Goal: Information Seeking & Learning: Learn about a topic

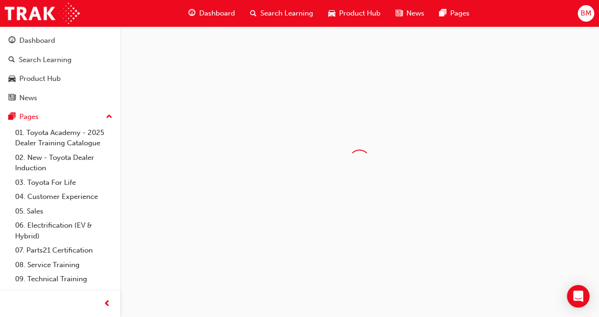
click at [257, 223] on div at bounding box center [359, 160] width 479 height 268
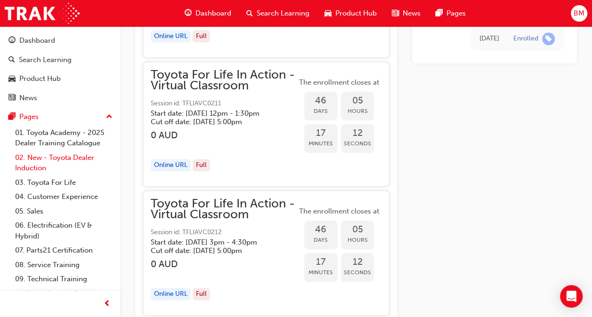
scroll to position [7407, 0]
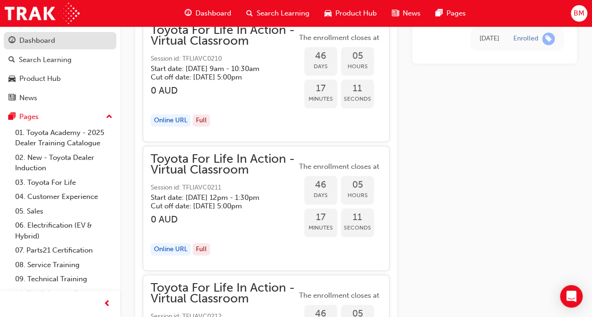
click at [41, 34] on link "Dashboard" at bounding box center [60, 40] width 113 height 17
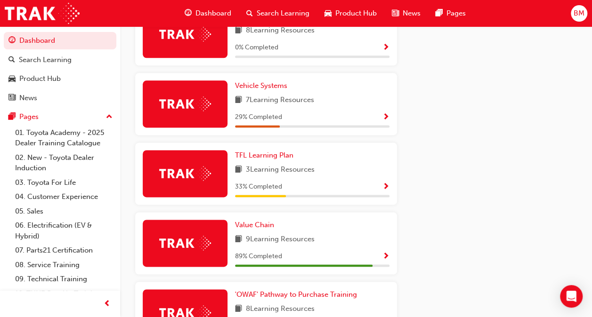
scroll to position [574, 0]
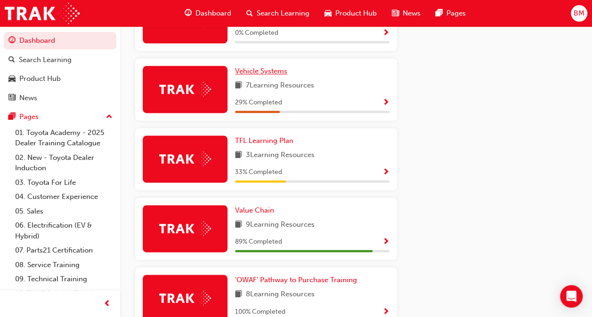
click at [264, 73] on span "Vehicle Systems" at bounding box center [261, 71] width 52 height 8
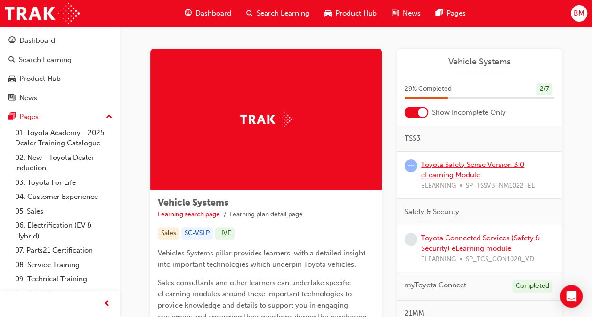
click at [459, 172] on link "Toyota Safety Sense Version 3.0 eLearning Module" at bounding box center [472, 170] width 103 height 19
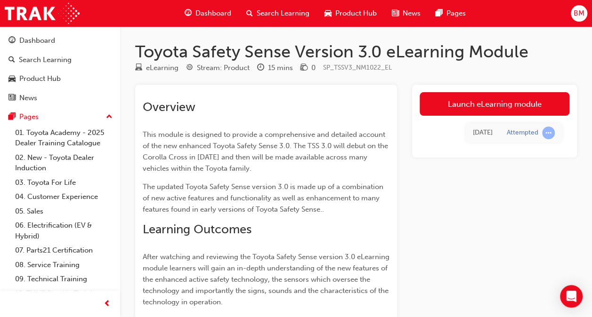
click at [448, 108] on link "Launch eLearning module" at bounding box center [495, 104] width 150 height 24
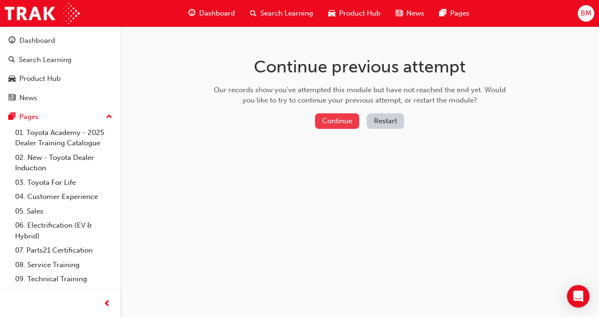
click at [329, 124] on button "Continue" at bounding box center [337, 122] width 44 height 16
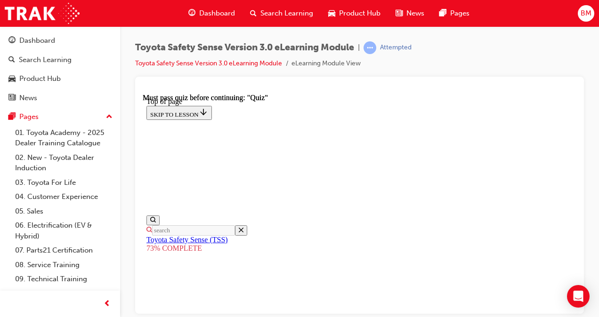
scroll to position [246, 0]
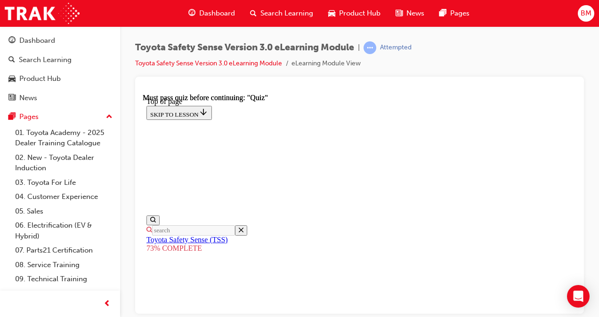
scroll to position [129, 0]
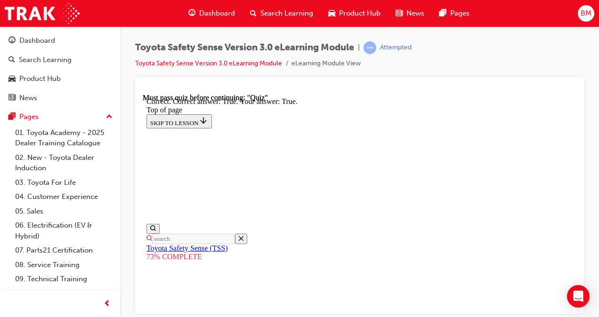
scroll to position [263, 0]
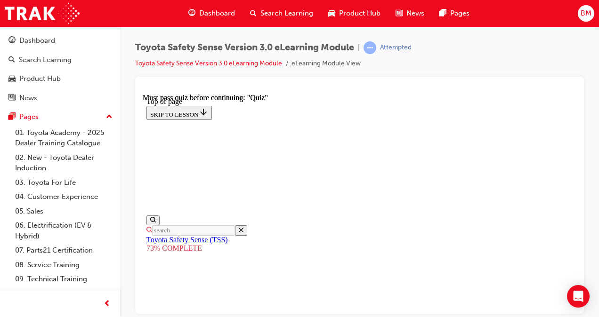
scroll to position [223, 0]
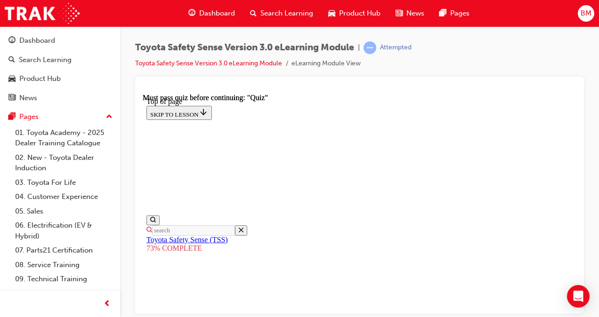
scroll to position [176, 0]
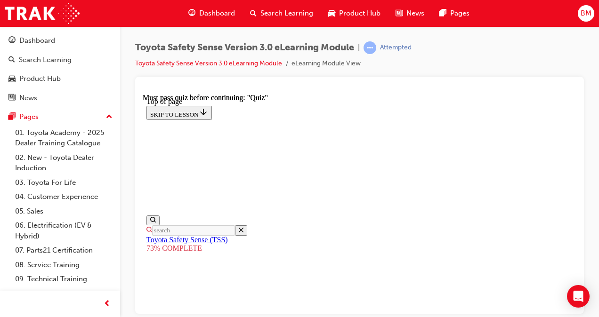
scroll to position [223, 0]
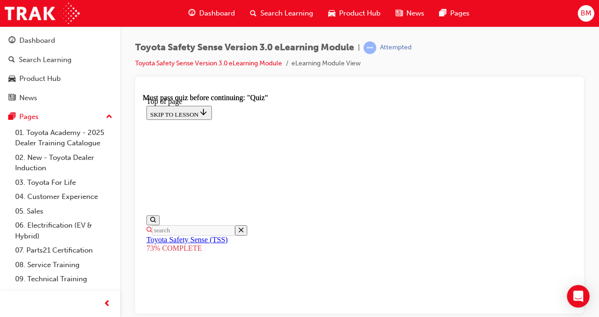
scroll to position [362, 0]
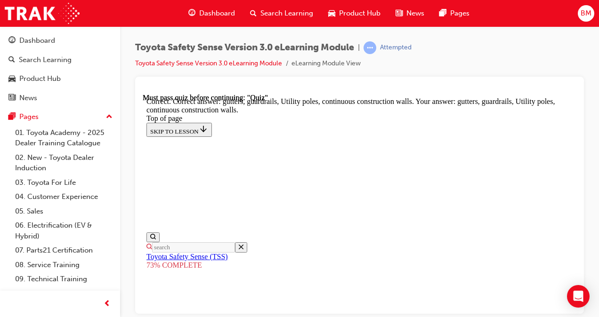
scroll to position [392, 0]
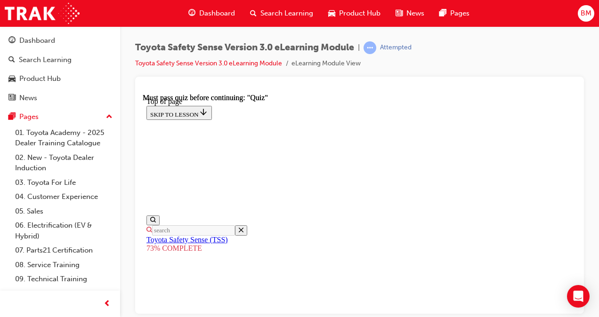
scroll to position [176, 0]
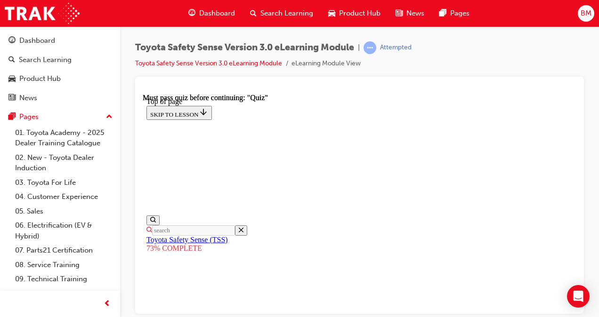
scroll to position [175, 0]
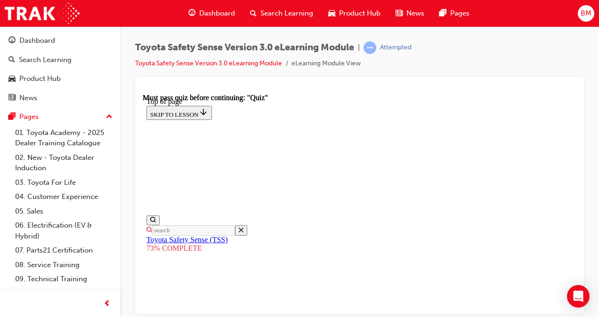
scroll to position [260, 0]
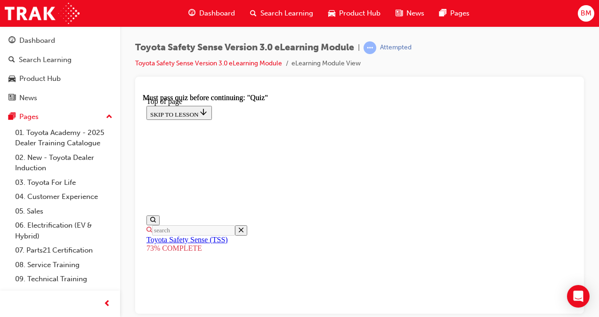
scroll to position [176, 0]
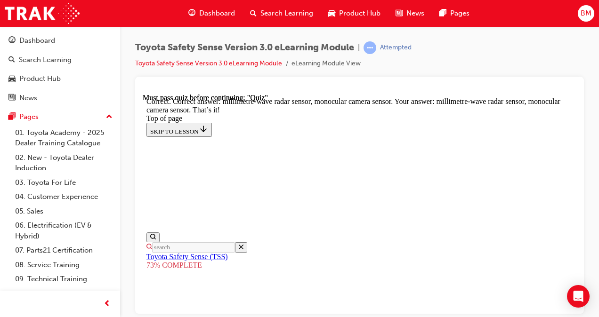
scroll to position [454, 0]
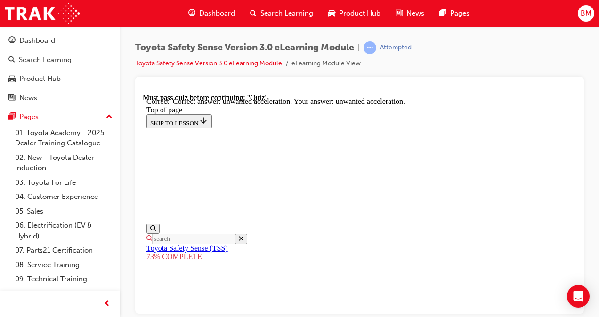
scroll to position [370, 0]
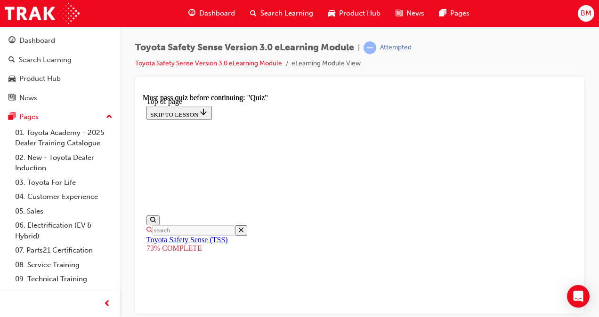
scroll to position [223, 0]
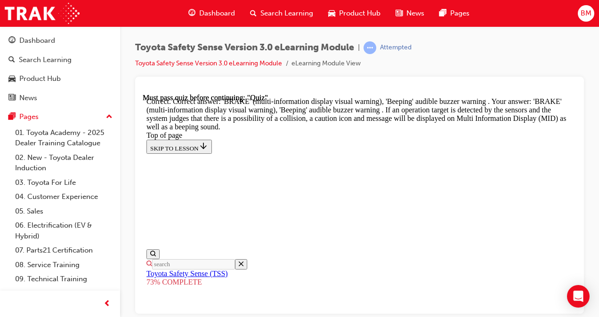
scroll to position [476, 0]
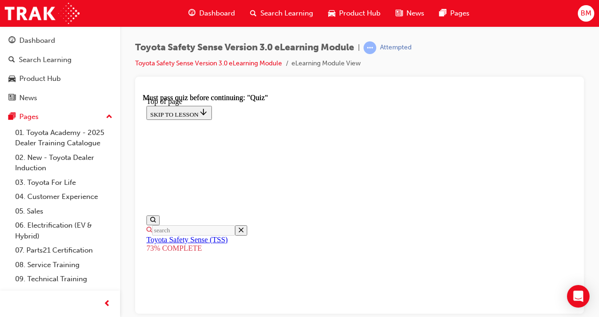
scroll to position [176, 0]
drag, startPoint x: 342, startPoint y: 226, endPoint x: 339, endPoint y: 230, distance: 4.8
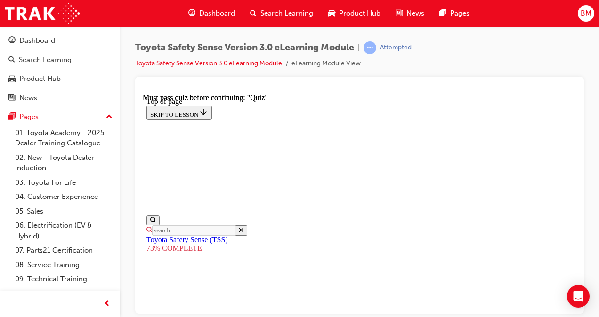
scroll to position [270, 0]
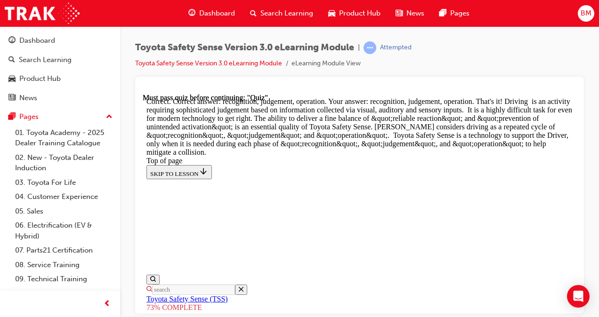
drag, startPoint x: 363, startPoint y: 264, endPoint x: 361, endPoint y: 269, distance: 4.9
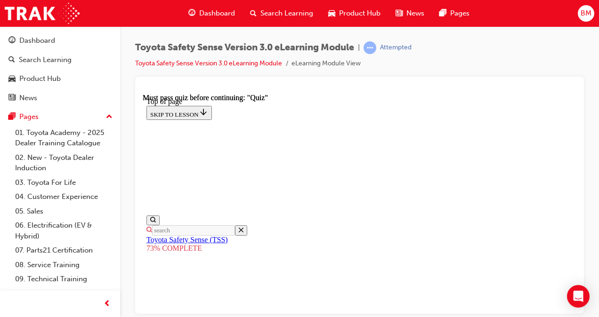
scroll to position [128, 0]
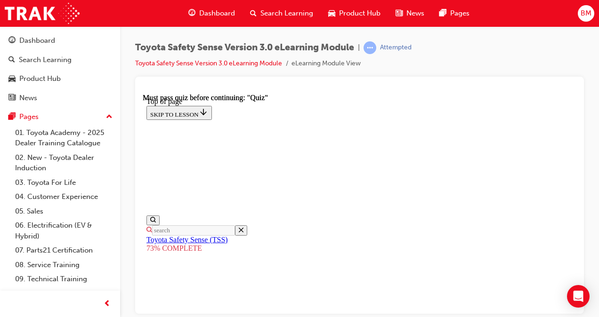
scroll to position [270, 0]
drag, startPoint x: 308, startPoint y: 185, endPoint x: 299, endPoint y: 212, distance: 28.9
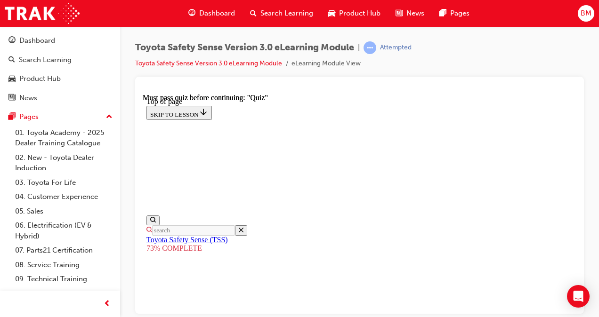
scroll to position [223, 0]
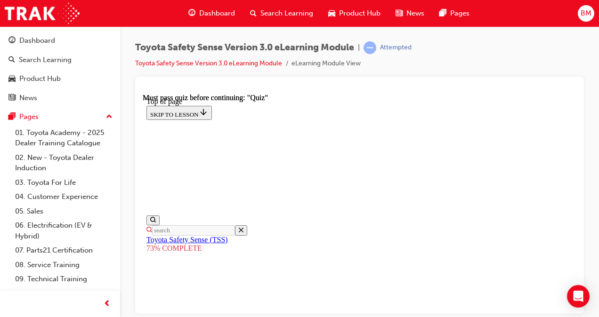
scroll to position [317, 0]
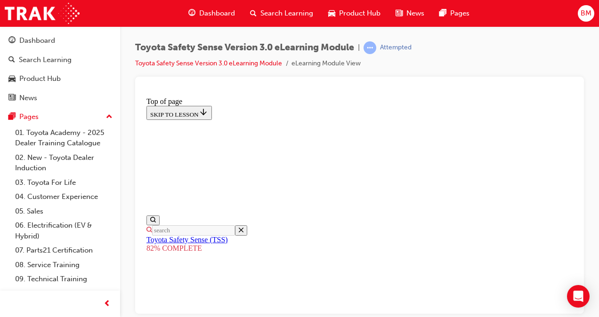
scroll to position [260, 0]
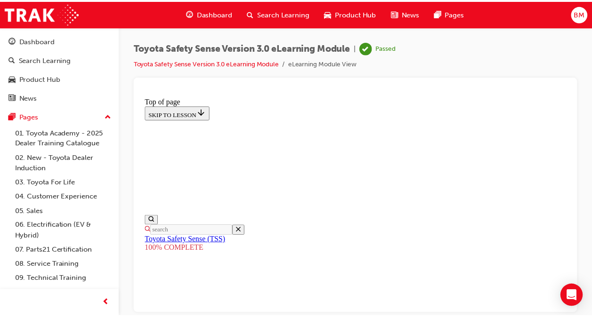
scroll to position [0, 0]
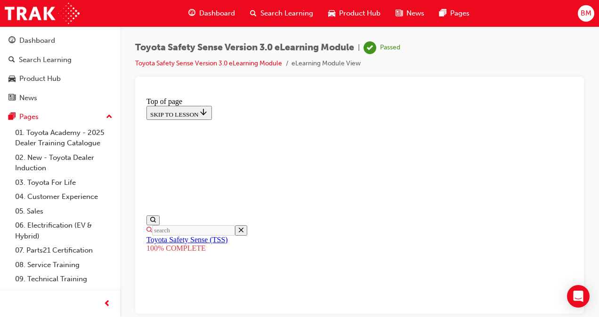
click at [221, 13] on span "Dashboard" at bounding box center [217, 13] width 36 height 11
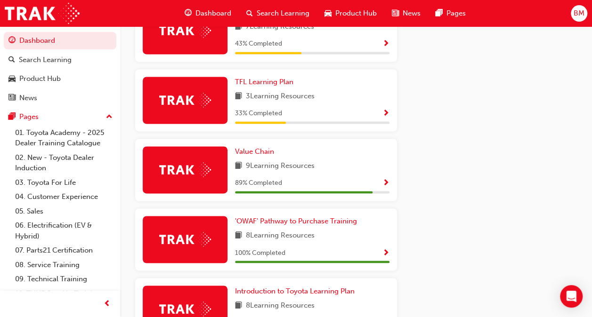
scroll to position [611, 0]
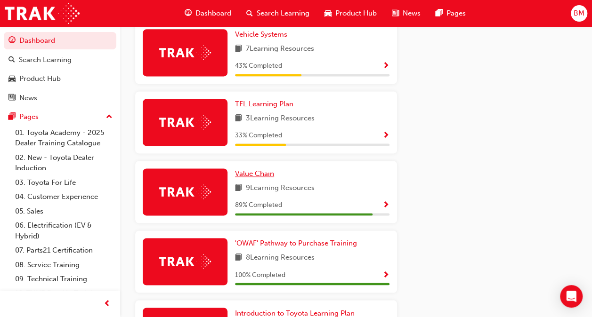
click at [257, 178] on span "Value Chain" at bounding box center [254, 174] width 39 height 8
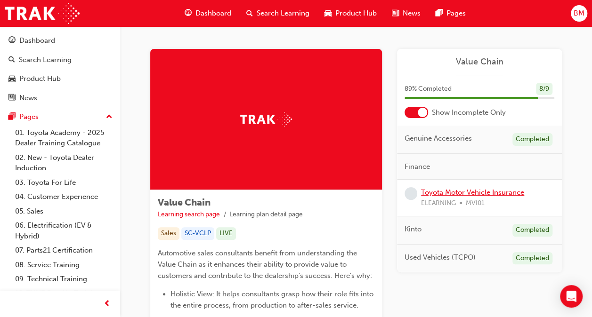
click at [457, 190] on link "Toyota Motor Vehicle Insurance" at bounding box center [472, 192] width 103 height 8
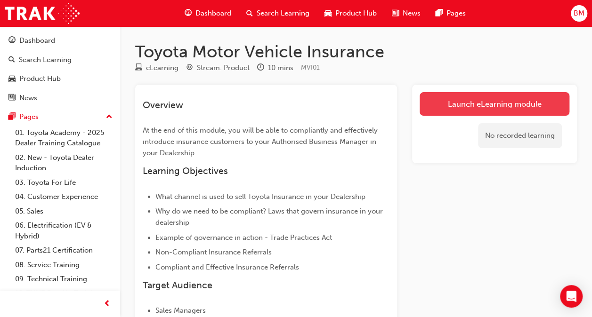
click at [458, 101] on link "Launch eLearning module" at bounding box center [495, 104] width 150 height 24
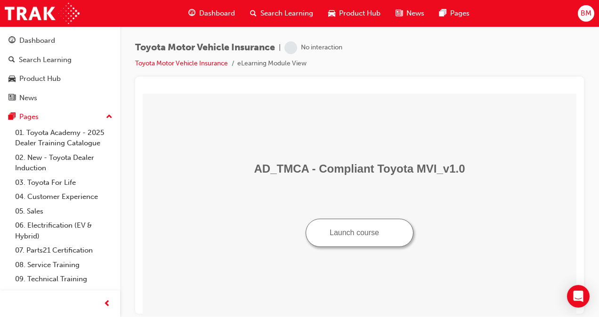
click at [353, 234] on button "Launch course" at bounding box center [360, 233] width 108 height 28
click at [214, 19] on div "Dashboard" at bounding box center [212, 13] width 62 height 19
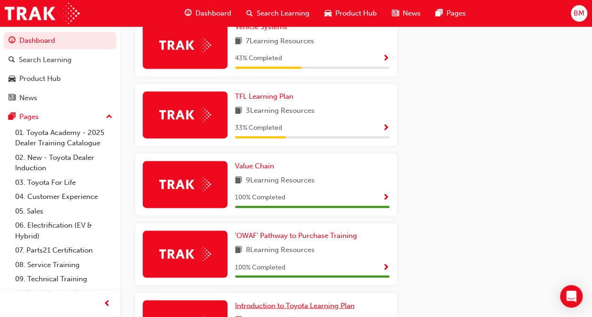
scroll to position [564, 0]
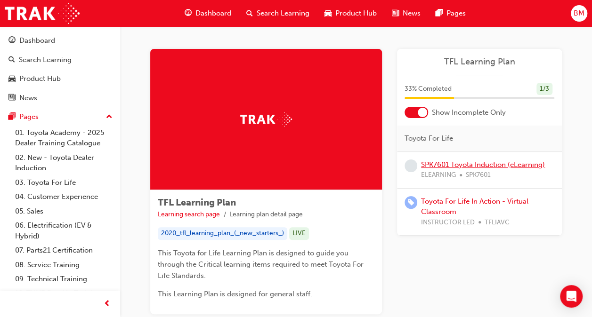
click at [462, 163] on link "SPK7601 Toyota Induction (eLearning)" at bounding box center [483, 165] width 124 height 8
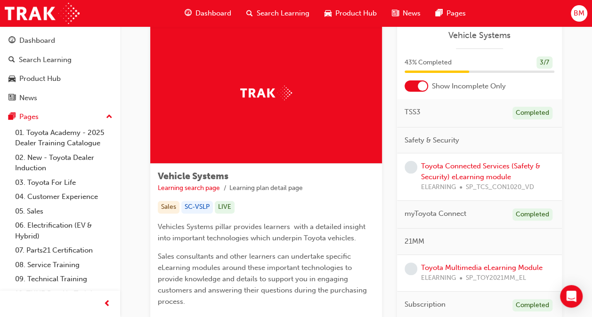
scroll to position [47, 0]
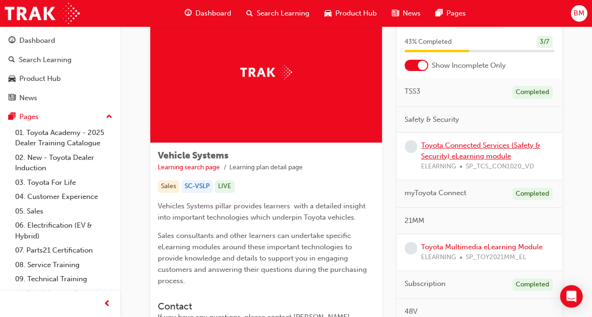
click at [454, 152] on link "Toyota Connected Services (Safety & Security) eLearning module" at bounding box center [480, 150] width 119 height 19
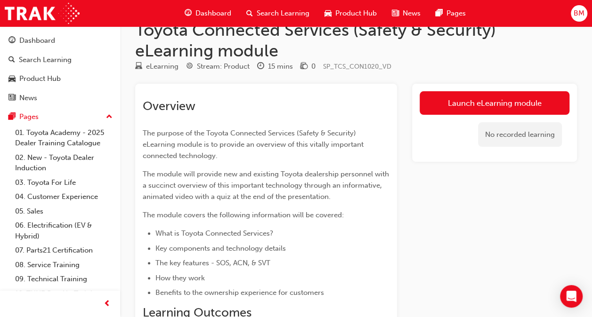
scroll to position [47, 0]
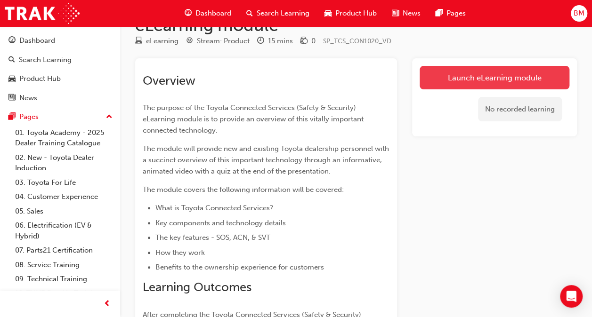
click at [468, 79] on link "Launch eLearning module" at bounding box center [495, 78] width 150 height 24
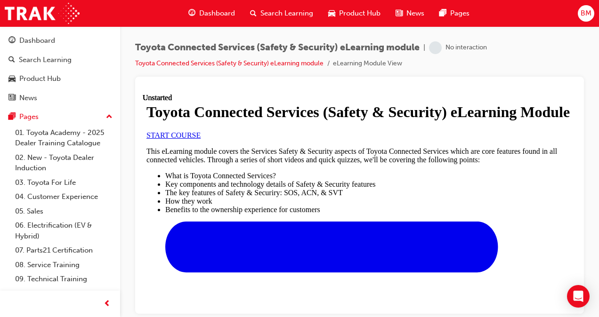
scroll to position [94, 0]
click at [201, 139] on link "START COURSE" at bounding box center [173, 135] width 54 height 8
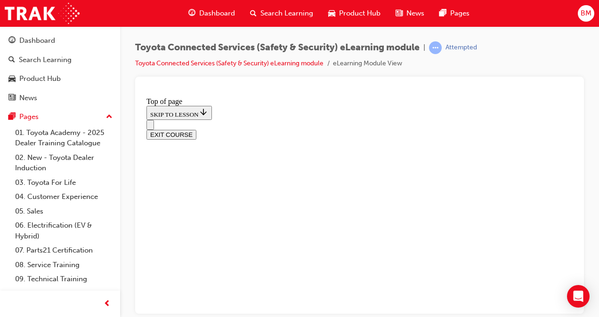
scroll to position [123, 0]
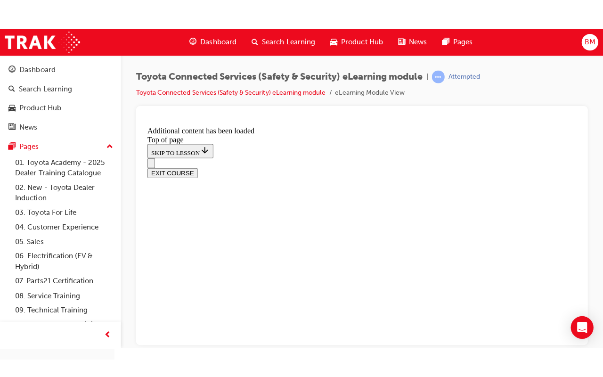
scroll to position [338, 0]
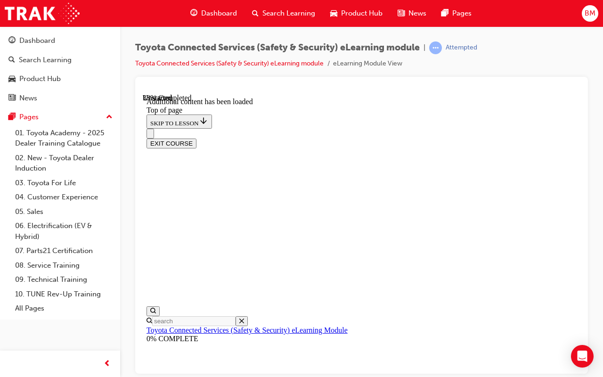
scroll to position [300, 0]
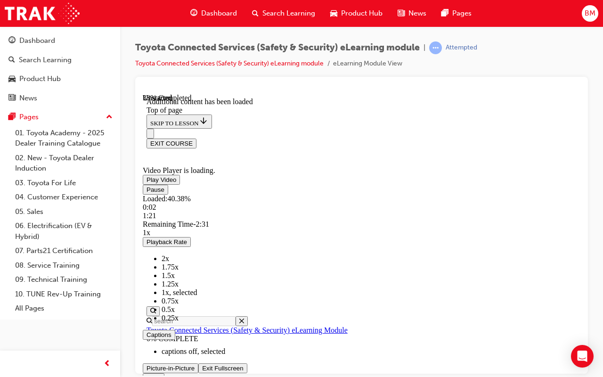
click at [146, 193] on span "Video player" at bounding box center [146, 189] width 0 height 7
click at [143, 184] on button "Play" at bounding box center [153, 189] width 20 height 10
click at [143, 184] on button "Pause" at bounding box center [155, 189] width 25 height 10
click at [143, 184] on button "Play" at bounding box center [153, 189] width 20 height 10
click at [143, 184] on button "Pause" at bounding box center [155, 189] width 25 height 10
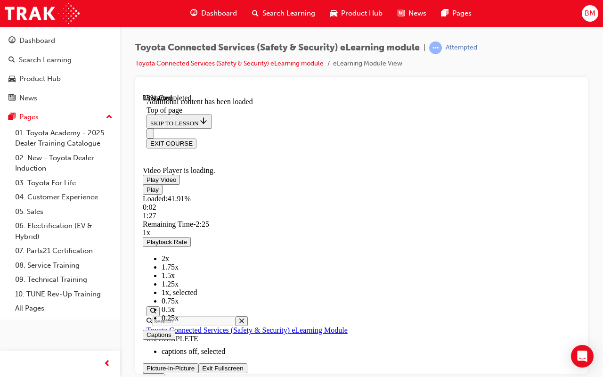
click at [143, 184] on button "Play" at bounding box center [153, 189] width 20 height 10
click at [143, 184] on button "Pause" at bounding box center [155, 189] width 25 height 10
click at [143, 184] on button "Play" at bounding box center [153, 189] width 20 height 10
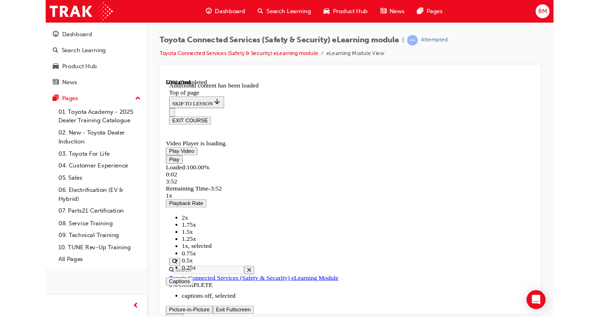
scroll to position [298, 0]
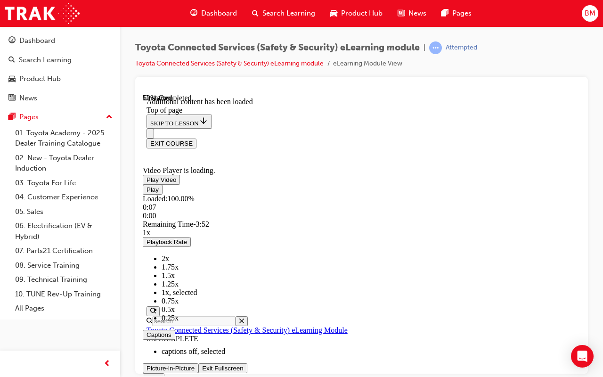
click at [202, 317] on span "Video player" at bounding box center [202, 367] width 0 height 7
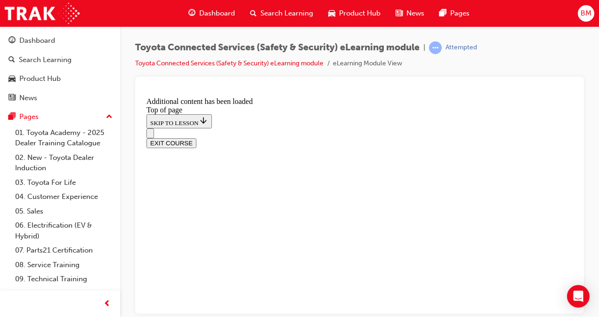
click at [196, 138] on button "EXIT COURSE" at bounding box center [171, 143] width 50 height 10
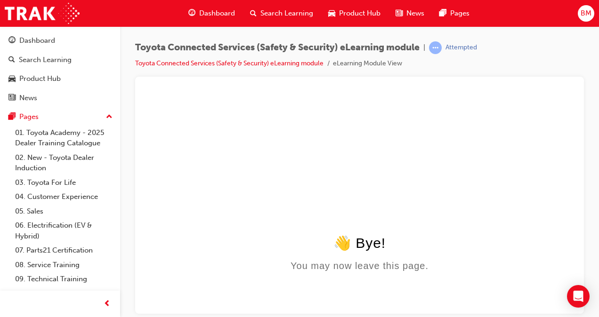
scroll to position [0, 0]
click at [288, 63] on link "Toyota Connected Services (Safety & Security) eLearning module" at bounding box center [229, 63] width 188 height 8
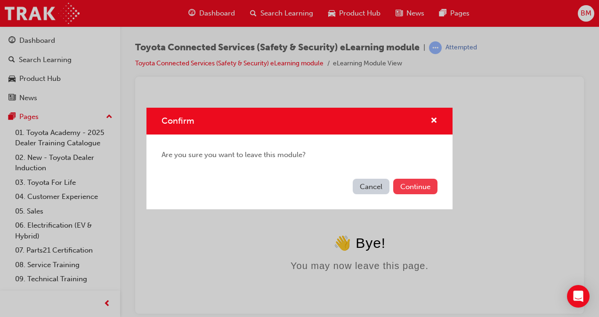
click at [418, 186] on button "Continue" at bounding box center [415, 187] width 44 height 16
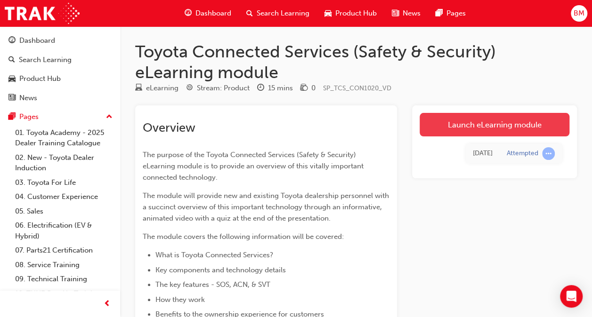
click at [452, 114] on link "Launch eLearning module" at bounding box center [495, 125] width 150 height 24
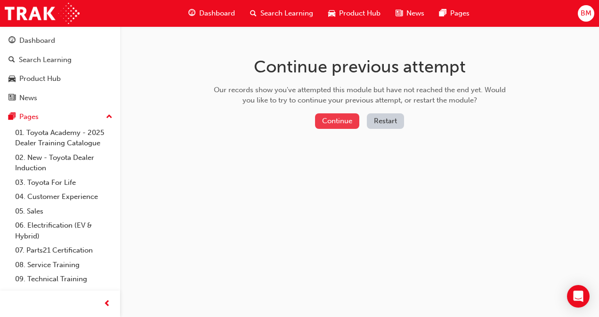
click at [355, 122] on button "Continue" at bounding box center [337, 122] width 44 height 16
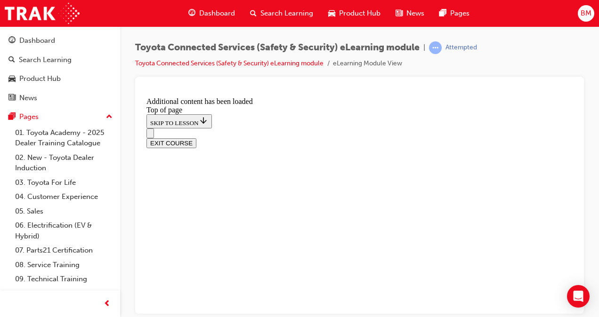
click at [102, 301] on div "button" at bounding box center [107, 304] width 19 height 19
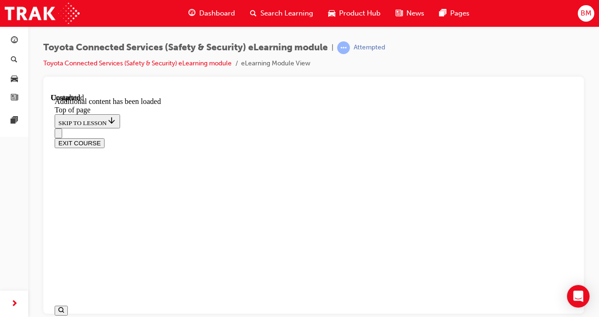
scroll to position [1456, 0]
